Goal: Communication & Community: Participate in discussion

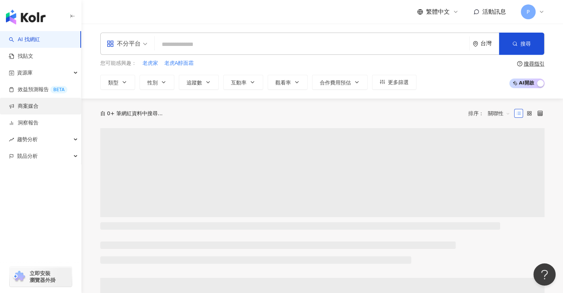
click at [38, 108] on link "商案媒合" at bounding box center [24, 105] width 30 height 7
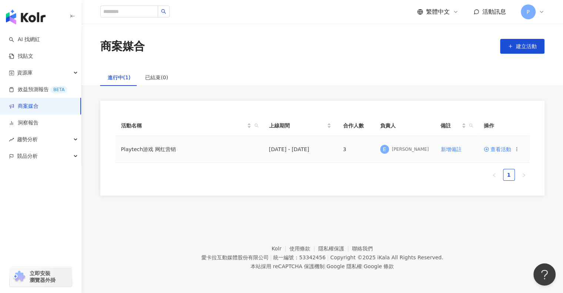
click at [490, 146] on span "查看活動" at bounding box center [496, 148] width 27 height 5
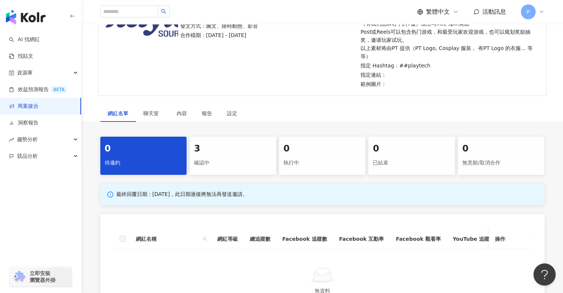
scroll to position [185, 0]
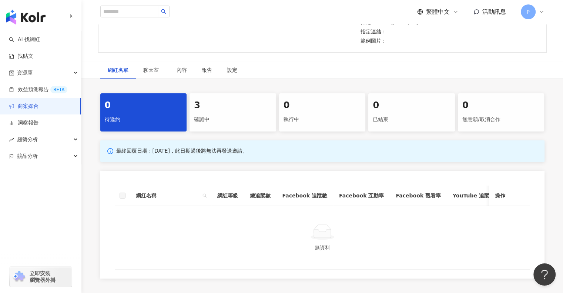
click at [232, 110] on div "3 確認中" at bounding box center [232, 112] width 87 height 38
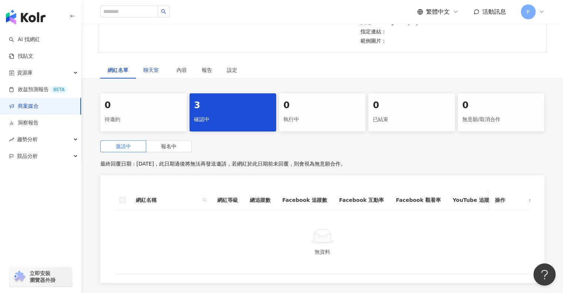
click at [154, 67] on span "聊天室" at bounding box center [152, 69] width 18 height 5
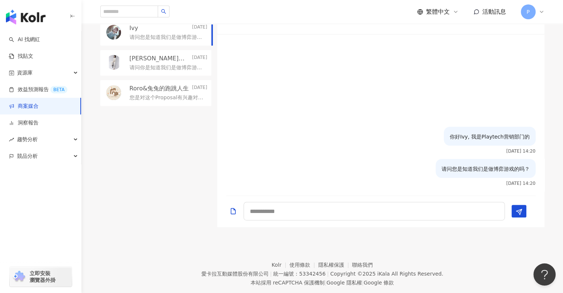
scroll to position [229, 0]
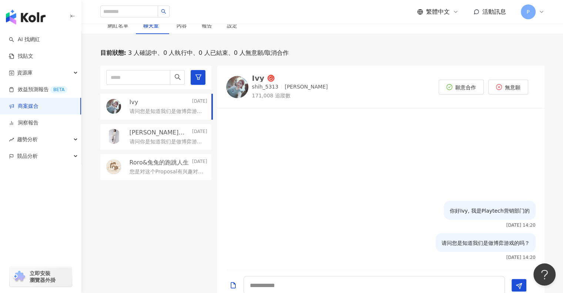
click at [178, 138] on p "请问你是知道我们是做博弈游戏的吗？" at bounding box center [166, 141] width 75 height 7
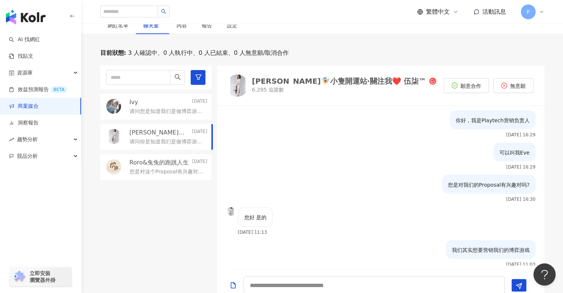
scroll to position [71, 0]
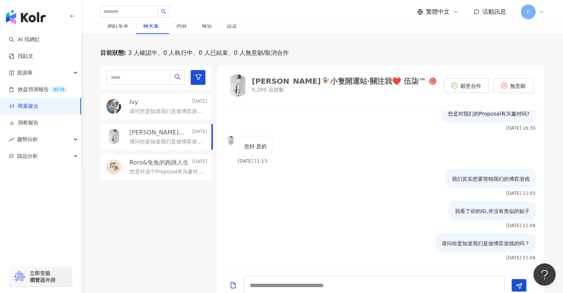
click at [163, 158] on p "Roro&兔兔的跑跳人生" at bounding box center [159, 162] width 60 height 8
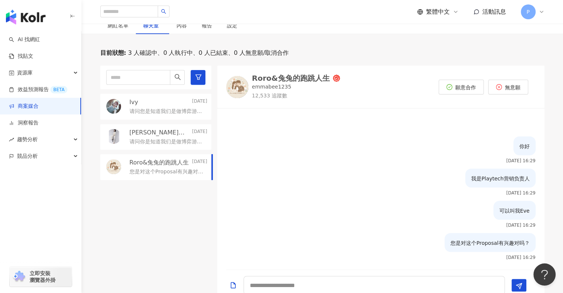
click at [171, 138] on p "请问你是知道我们是做博弈游戏的吗？" at bounding box center [166, 141] width 75 height 7
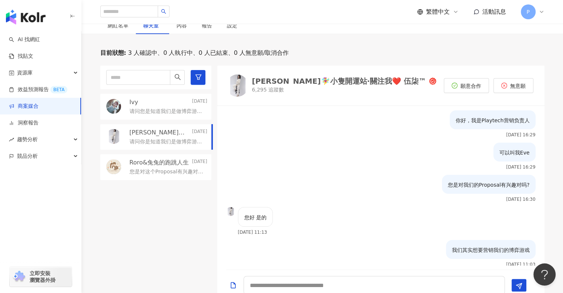
scroll to position [71, 0]
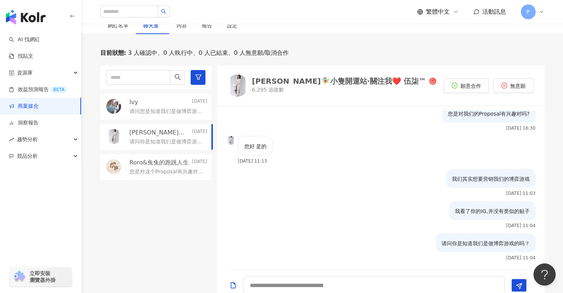
drag, startPoint x: 161, startPoint y: 147, endPoint x: 162, endPoint y: 143, distance: 3.7
click at [161, 158] on p "Roro&兔兔的跑跳人生" at bounding box center [159, 162] width 60 height 8
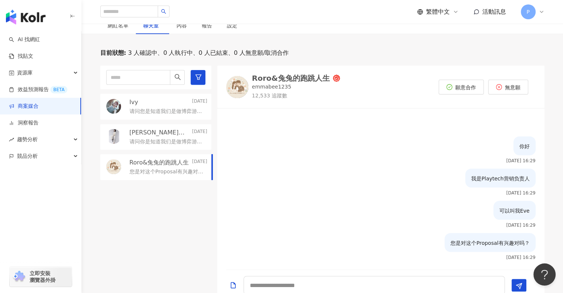
click at [169, 100] on div "Ivy [DATE] 请问您是知道我们是做博弈游戏的吗？" at bounding box center [155, 107] width 111 height 26
